Goal: Task Accomplishment & Management: Complete application form

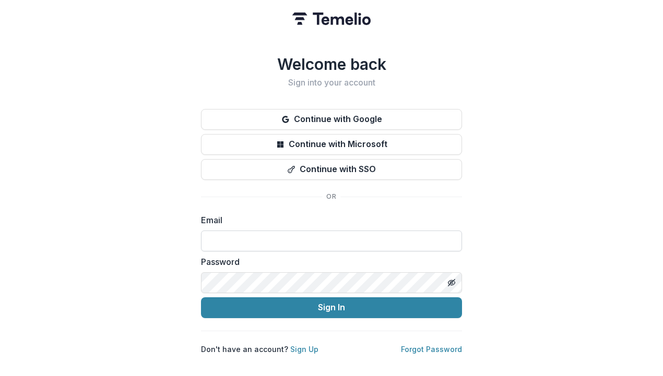
click at [235, 241] on input at bounding box center [331, 241] width 261 height 21
type input "**********"
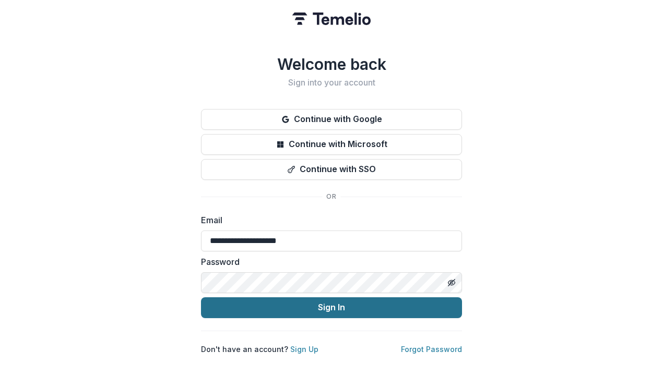
click at [225, 309] on button "Sign In" at bounding box center [331, 308] width 261 height 21
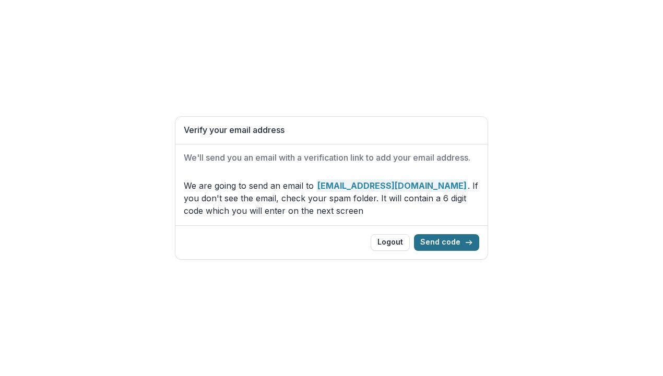
click at [442, 242] on button "Send code" at bounding box center [446, 242] width 65 height 17
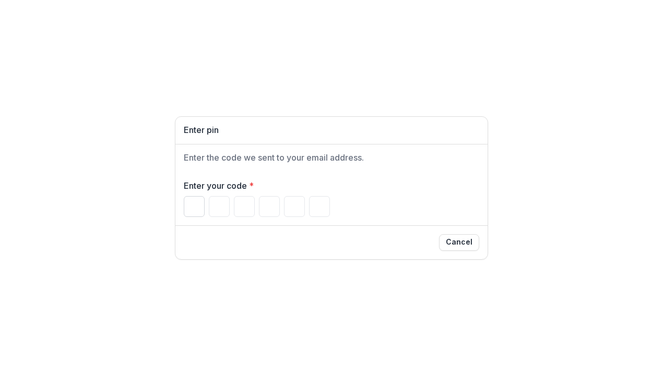
type input "*"
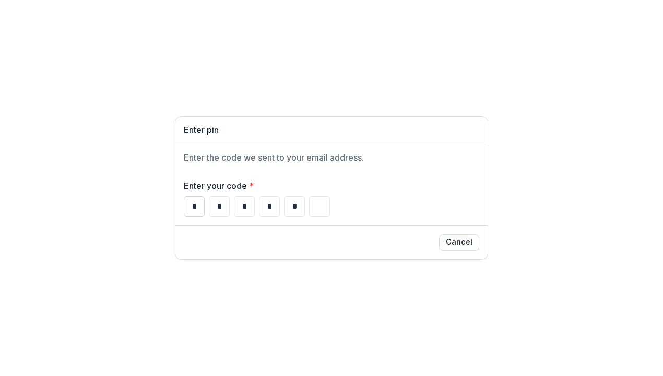
type input "*"
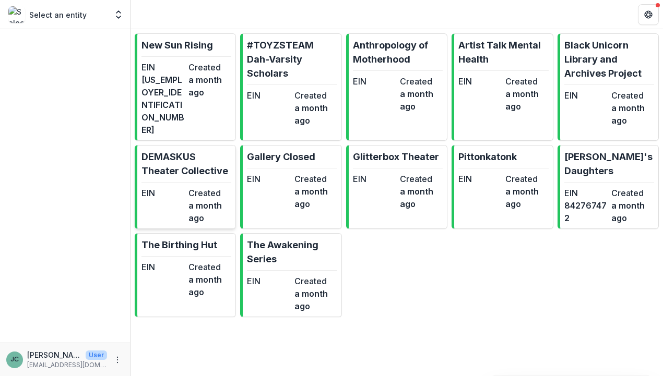
click at [167, 156] on p "DEMASKUS Theater Collective" at bounding box center [186, 164] width 90 height 28
click at [176, 42] on p "New Sun Rising" at bounding box center [177, 45] width 72 height 14
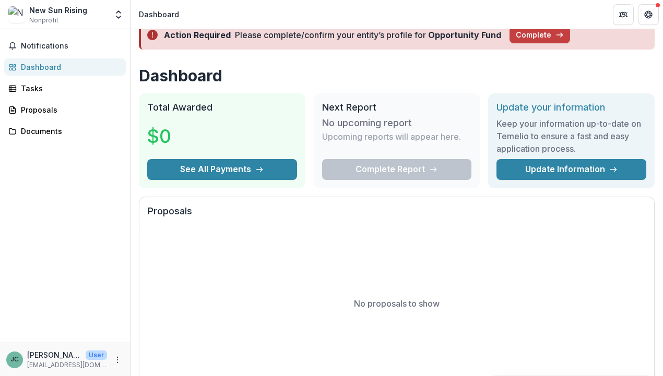
scroll to position [21, 0]
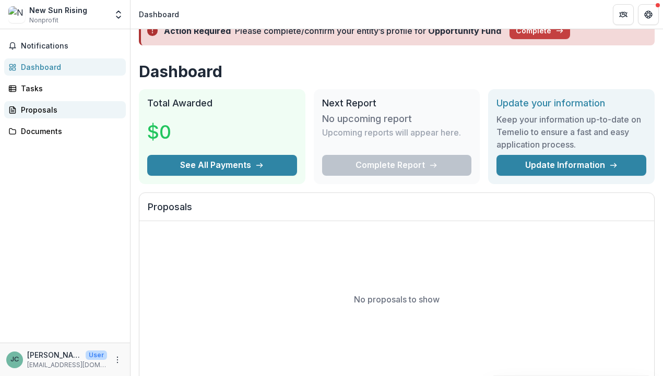
click at [38, 111] on div "Proposals" at bounding box center [69, 109] width 97 height 11
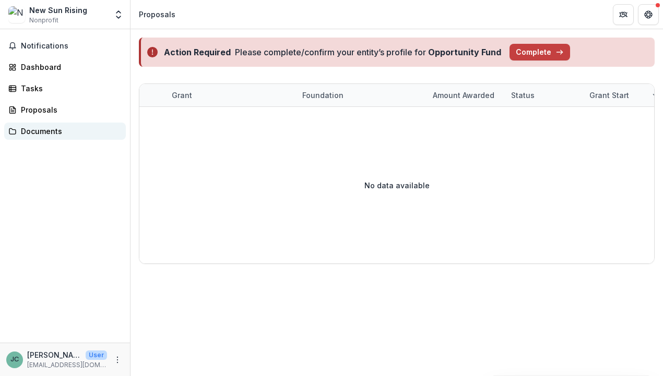
click at [40, 129] on div "Documents" at bounding box center [69, 131] width 97 height 11
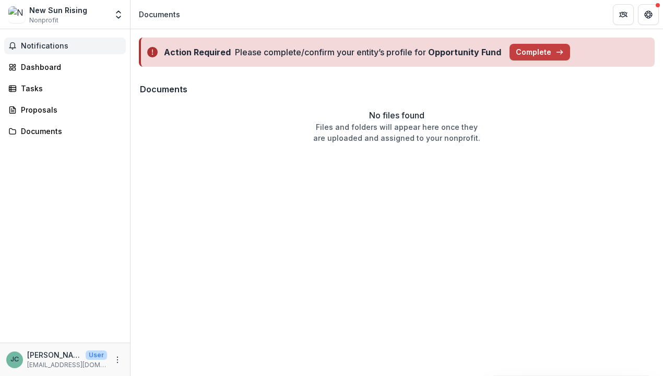
click at [36, 42] on span "Notifications" at bounding box center [71, 46] width 101 height 9
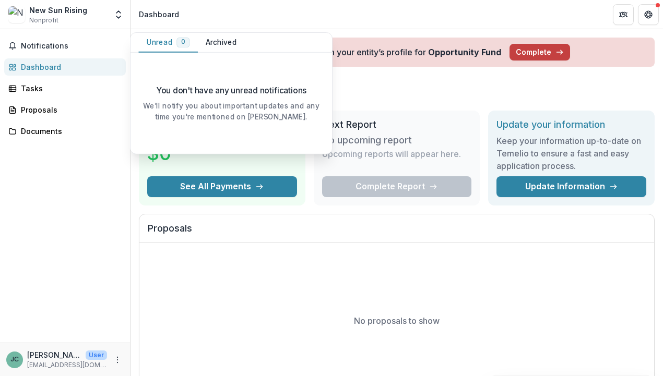
click at [447, 290] on div "No proposals to show" at bounding box center [396, 321] width 515 height 157
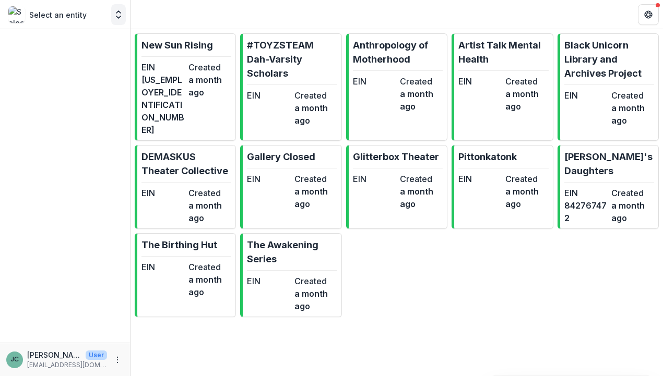
click at [119, 13] on icon "Open entity switcher" at bounding box center [118, 14] width 10 height 10
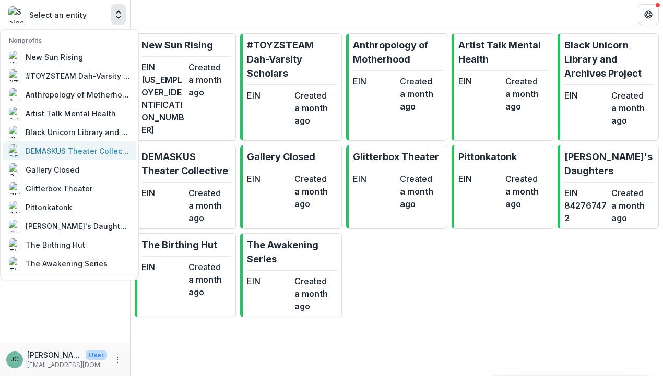
click at [64, 148] on div "DEMASKUS Theater Collective" at bounding box center [78, 151] width 104 height 11
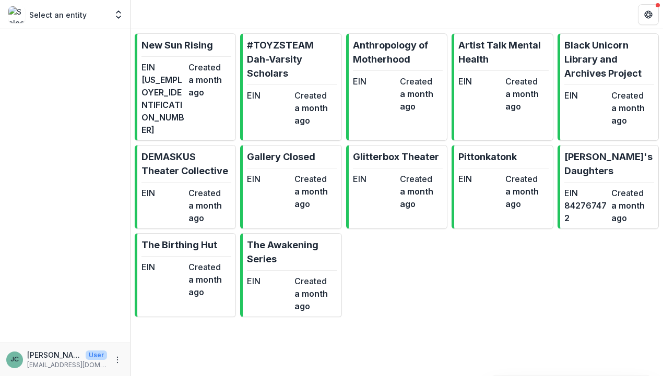
click at [73, 20] on div "Select an entity" at bounding box center [57, 14] width 99 height 17
click at [72, 18] on p "Select an entity" at bounding box center [57, 14] width 57 height 11
click at [119, 15] on icon "Open entity switcher" at bounding box center [118, 14] width 10 height 10
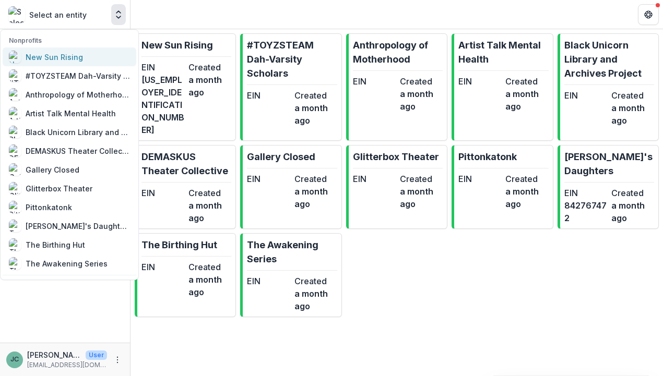
click at [57, 57] on div "New Sun Rising" at bounding box center [54, 57] width 57 height 11
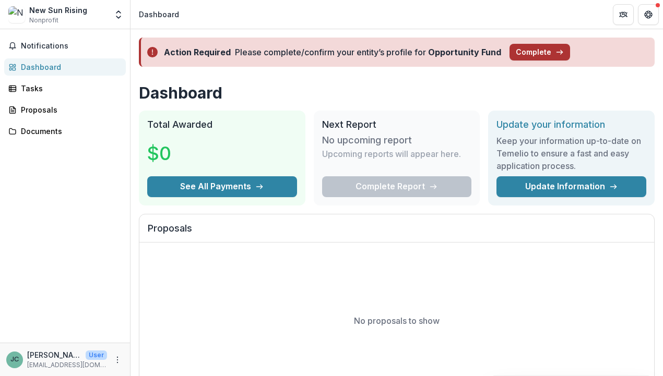
click at [529, 51] on button "Complete" at bounding box center [540, 52] width 61 height 17
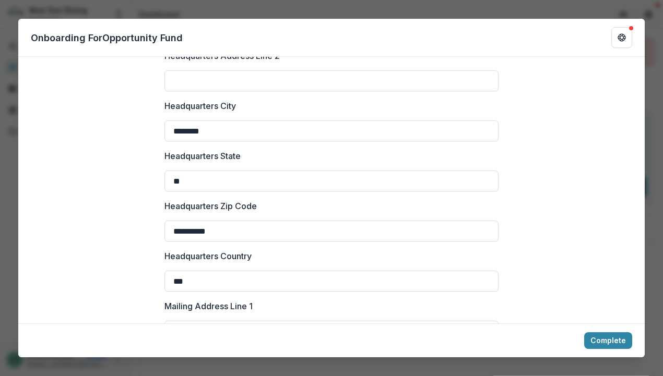
scroll to position [477, 0]
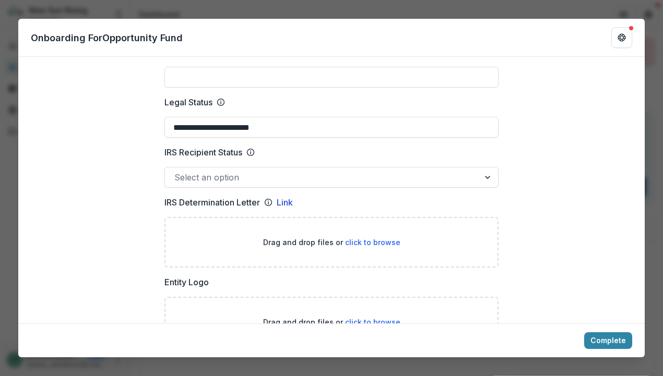
click at [514, 1] on div "**********" at bounding box center [331, 188] width 663 height 376
